Goal: Transaction & Acquisition: Purchase product/service

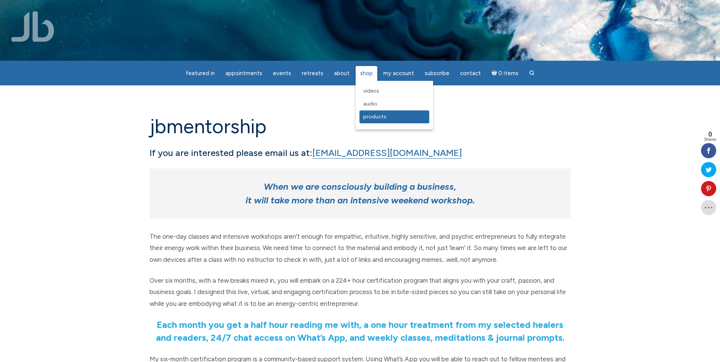
click at [371, 116] on span "Products" at bounding box center [374, 116] width 23 height 6
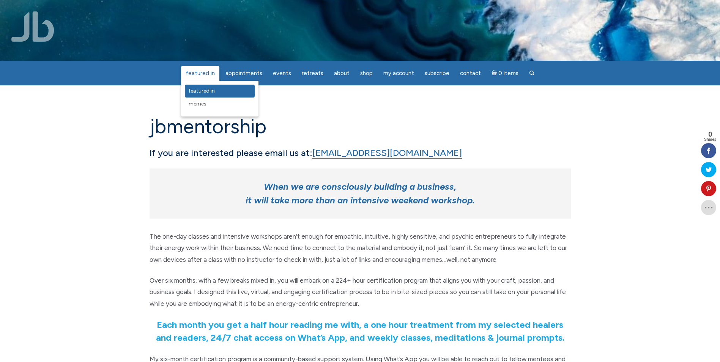
click at [206, 90] on span "featured in" at bounding box center [202, 91] width 26 height 6
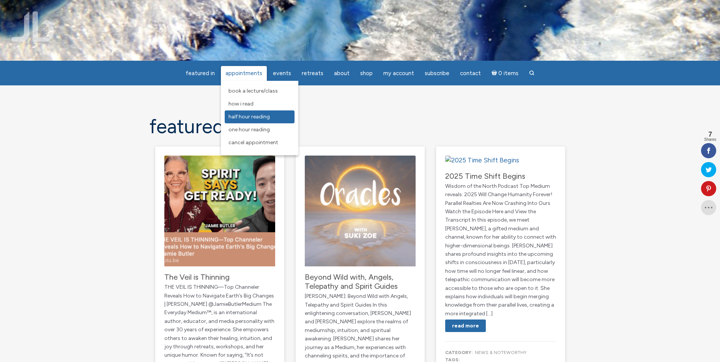
click at [249, 115] on span "Half Hour Reading" at bounding box center [248, 116] width 41 height 6
